Goal: Task Accomplishment & Management: Complete application form

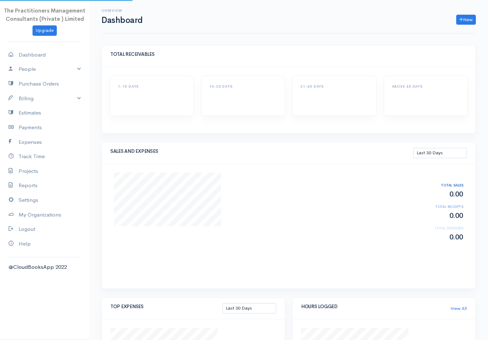
select select "30"
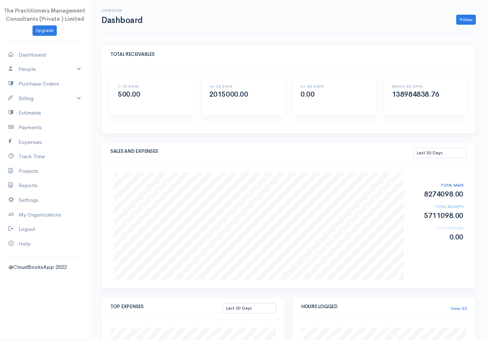
click at [33, 106] on link "Estimates" at bounding box center [44, 112] width 89 height 15
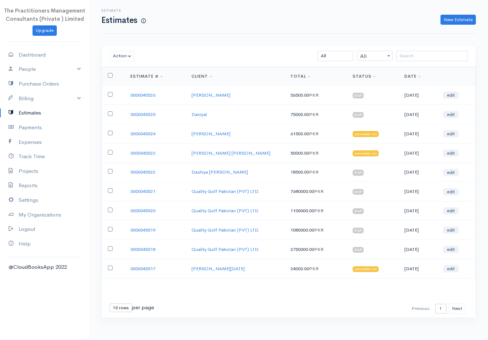
click at [451, 24] on link "New Estimate" at bounding box center [458, 20] width 35 height 10
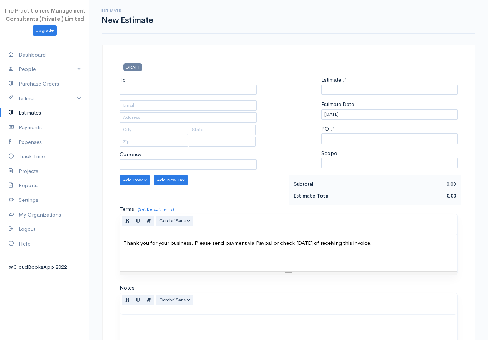
type input "0000045527"
select select "[GEOGRAPHIC_DATA]"
select select "PKR"
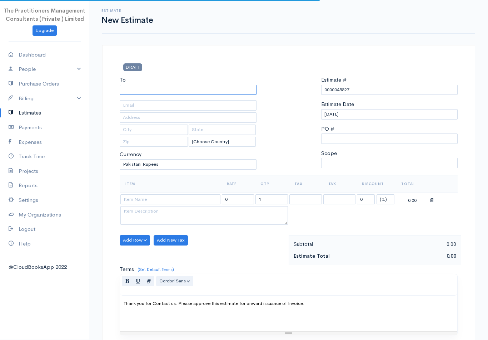
click at [202, 92] on input "To" at bounding box center [188, 90] width 137 height 10
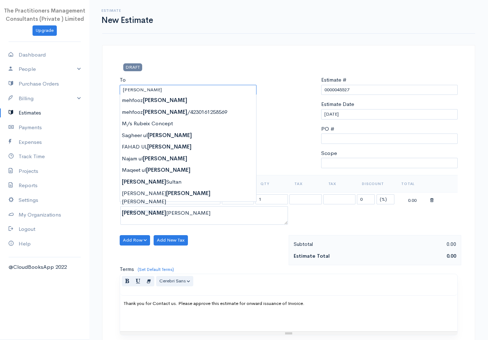
type input "[PERSON_NAME]"
click at [112, 85] on div "DRAFT To [GEOGRAPHIC_DATA] [Choose Country] [GEOGRAPHIC_DATA] [GEOGRAPHIC_DATA]…" at bounding box center [288, 260] width 373 height 430
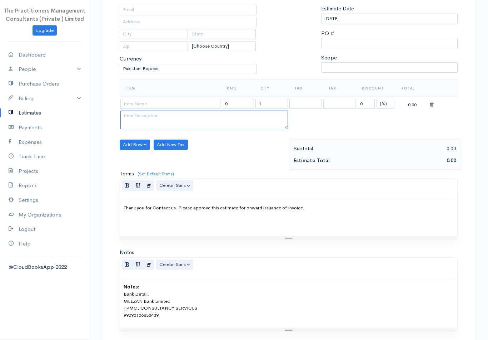
click at [172, 111] on textarea at bounding box center [204, 120] width 168 height 19
click at [143, 101] on input at bounding box center [170, 104] width 100 height 10
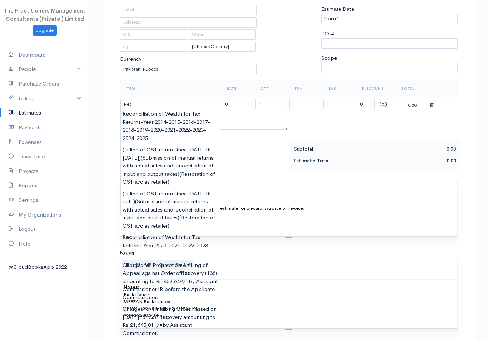
click at [171, 131] on body "The Practitioners Management Consultants (Private ) Limited Upgrade Dashboard P…" at bounding box center [244, 142] width 488 height 475
type input "Reconciliation of Wealth for Tax Returns-Year 2014-2015-2016-2017-2018-2019-202…"
type input "3000000.00"
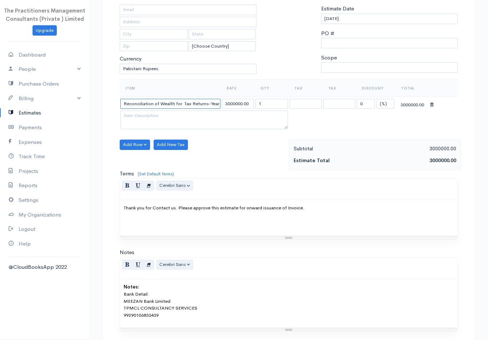
click at [205, 107] on input "Reconciliation of Wealth for Tax Returns-Year 2014-2015-2016-2017-2018-2019-202…" at bounding box center [170, 104] width 100 height 10
click at [183, 100] on input "Reconciliation of Wealth for Tax Returns-Year 2014-2015-2016-2017-2018-2019-202…" at bounding box center [170, 104] width 100 height 10
click at [162, 102] on input "Reconciliation of Wealth for Tax Returns-Year 2014-2015-2016-2017-2018-2019-202…" at bounding box center [170, 104] width 100 height 10
type input "Reconciliation of Wealth for Tax Returns-Year 2021-2022-2023-2024-2025"
click at [132, 140] on button "Add Row" at bounding box center [135, 145] width 30 height 10
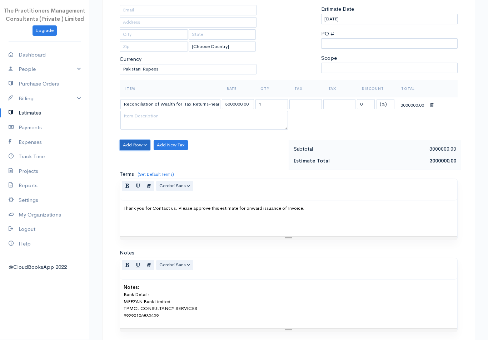
scroll to position [95, 0]
click at [152, 156] on link "Add Item Row" at bounding box center [148, 159] width 56 height 13
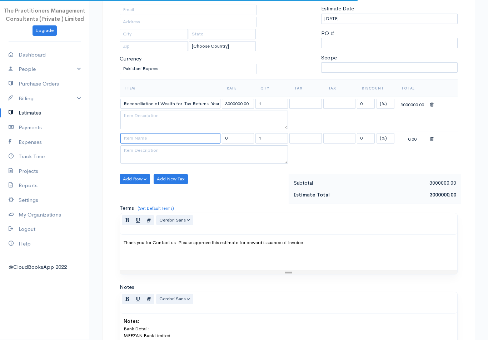
click at [186, 133] on input at bounding box center [170, 138] width 100 height 10
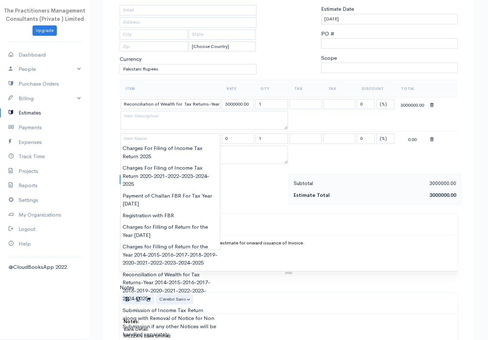
click at [186, 149] on body "The Practitioners Management Consultants (Private ) Limited Upgrade Dashboard P…" at bounding box center [244, 160] width 488 height 510
type input "Charges For Filing of Income Tax Return 2025"
type input "3000.00"
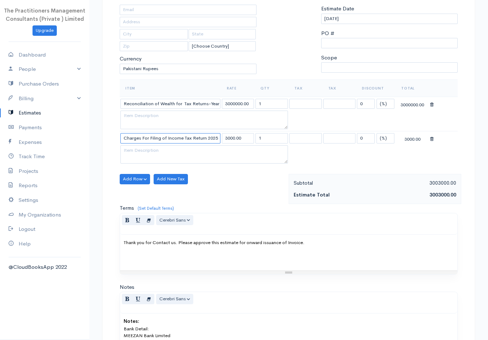
click at [212, 136] on input "Charges For Filing of Income Tax Return 2025" at bounding box center [170, 138] width 100 height 10
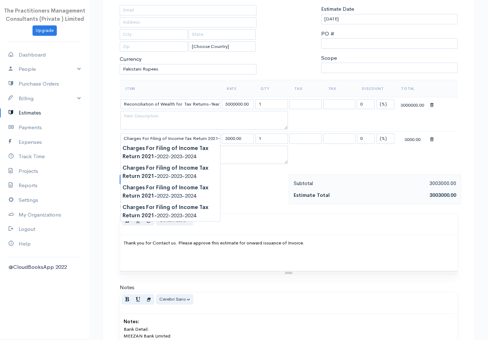
click at [187, 153] on body "The Practitioners Management Consultants (Private ) Limited Upgrade Dashboard P…" at bounding box center [244, 160] width 488 height 510
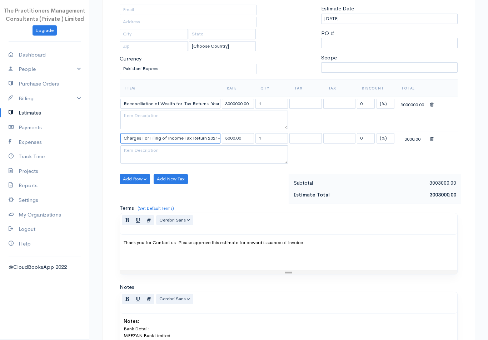
click at [220, 140] on input "Charges For Filing of Income Tax Return 2021-2022-2023-2024" at bounding box center [170, 138] width 100 height 10
click at [215, 133] on input "Charges For Filing of Income Tax Return 2021-2022-2023-2024" at bounding box center [170, 138] width 100 height 10
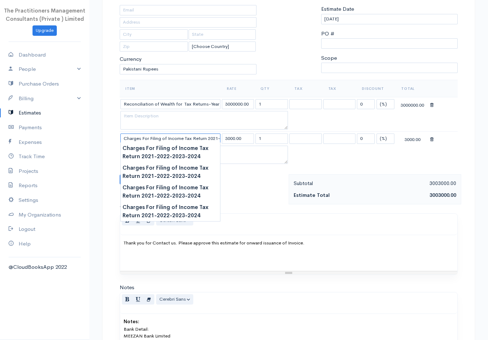
click at [209, 137] on input "Charges For Filing of Income Tax Return 2021-2022-2023-2024" at bounding box center [170, 138] width 100 height 10
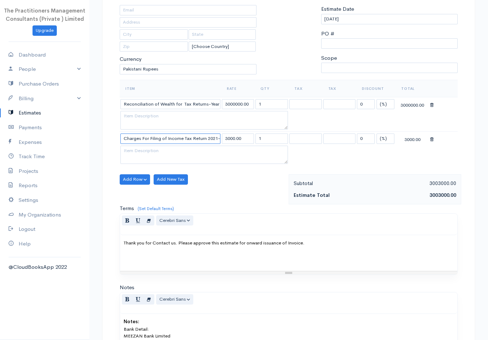
type input "Charges For Filing of Income Tax Return 2021-2022-2023-2024-2025"
click at [241, 101] on input "3000000.00" at bounding box center [238, 104] width 33 height 10
type input "300000.00"
click at [236, 136] on input "3000.00" at bounding box center [238, 138] width 33 height 10
click at [270, 135] on input "1" at bounding box center [272, 138] width 33 height 10
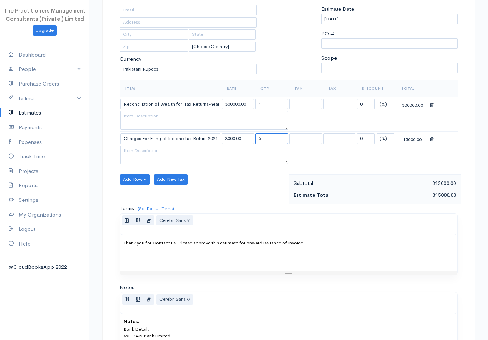
type input "5"
click at [232, 135] on input "3000.00" at bounding box center [238, 138] width 33 height 10
type input "3"
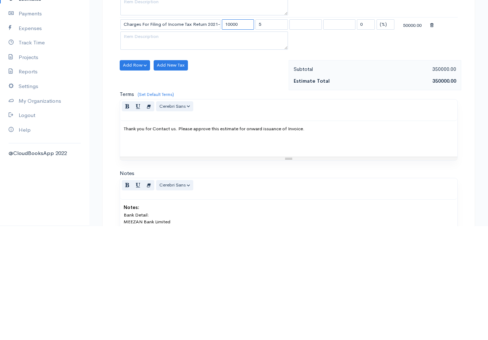
type input "10000"
click at [129, 174] on button "Add Row" at bounding box center [135, 179] width 30 height 10
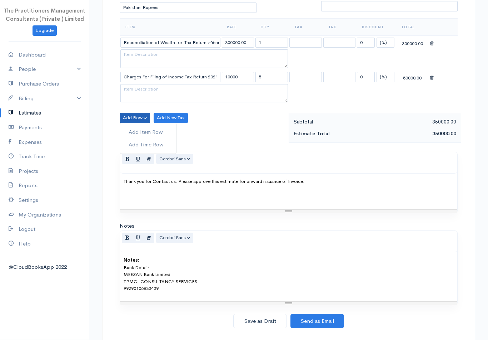
click at [150, 127] on link "Add Item Row" at bounding box center [148, 132] width 56 height 13
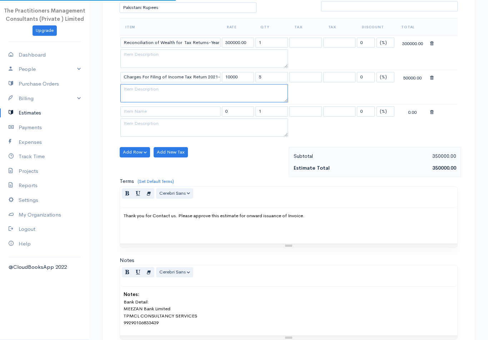
click at [179, 100] on textarea at bounding box center [204, 93] width 168 height 19
click at [170, 112] on input at bounding box center [170, 111] width 100 height 10
type input "B"
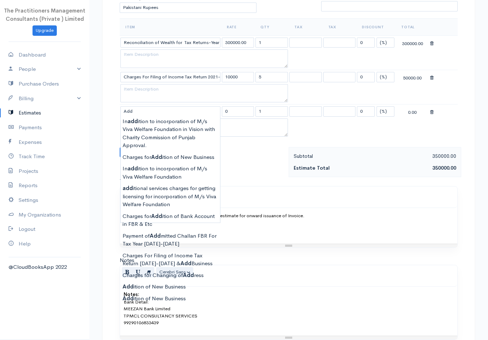
click at [182, 151] on body "The Practitioners Management Consultants (Private ) Limited Upgrade Dashboard P…" at bounding box center [244, 115] width 488 height 544
type input "Charges for Addition of New Business"
type input "5000.00"
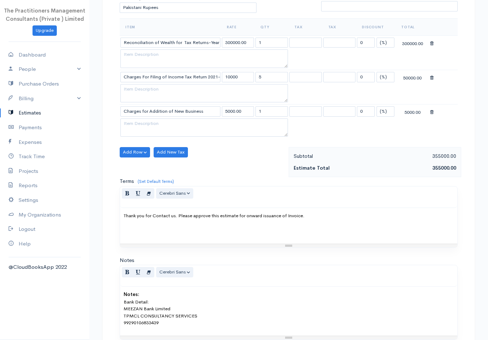
scroll to position [191, 0]
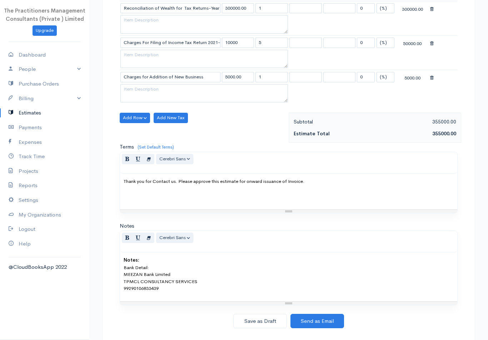
click at [264, 320] on button "Save as Draft" at bounding box center [260, 321] width 54 height 15
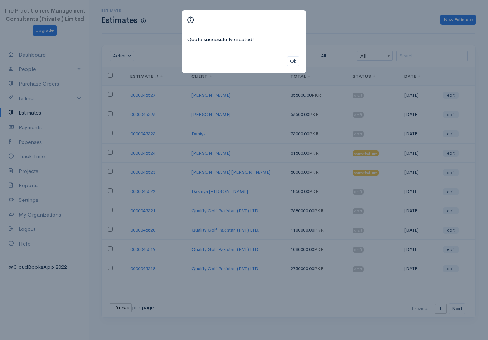
click at [291, 65] on button "Ok" at bounding box center [293, 61] width 13 height 10
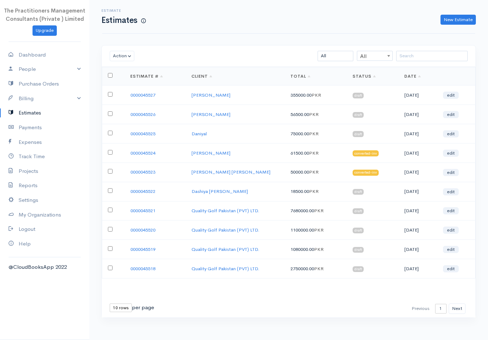
click at [156, 93] on link "0000045527" at bounding box center [142, 95] width 25 height 6
